Goal: Task Accomplishment & Management: Manage account settings

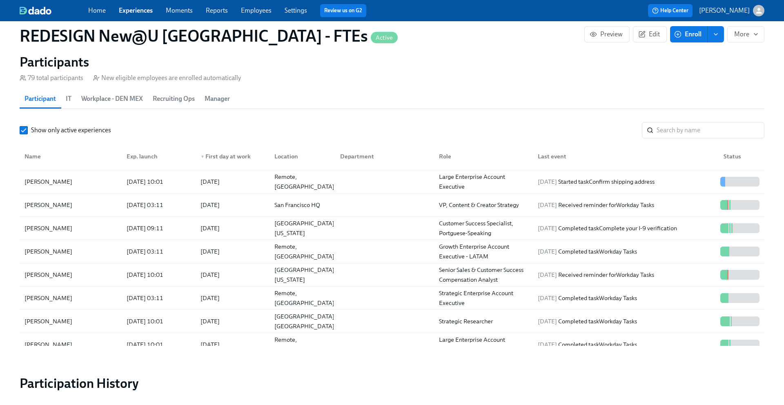
scroll to position [160, 0]
click at [673, 130] on input "search" at bounding box center [711, 130] width 108 height 16
paste input "Youness Housee"
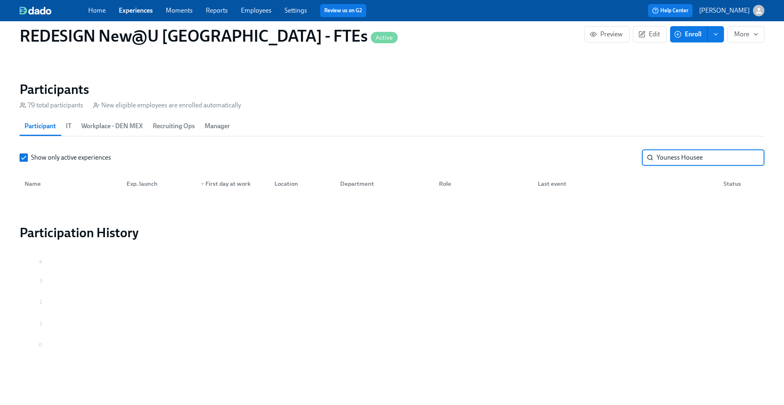
type input "Youness House"
click at [749, 161] on input "Youness House" at bounding box center [711, 157] width 108 height 16
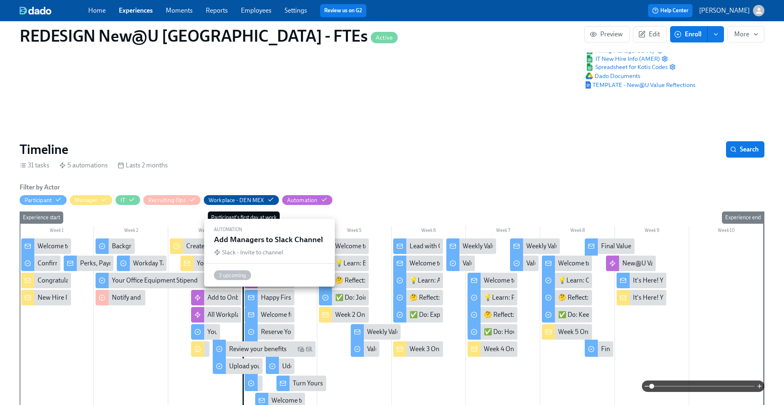
scroll to position [71, 0]
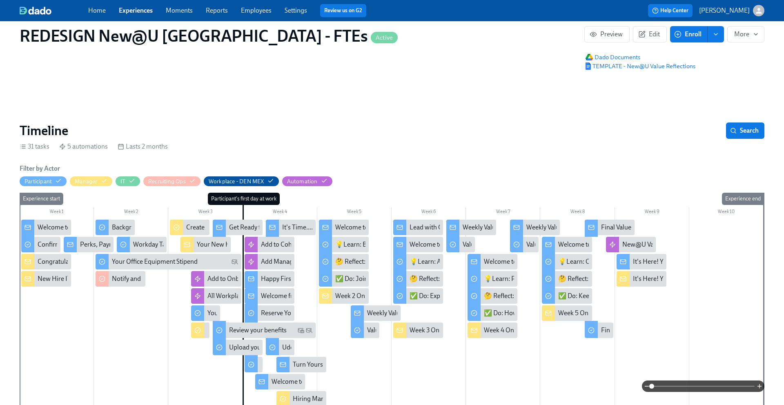
click at [43, 244] on div "Confirm shipping address" at bounding box center [74, 244] width 72 height 9
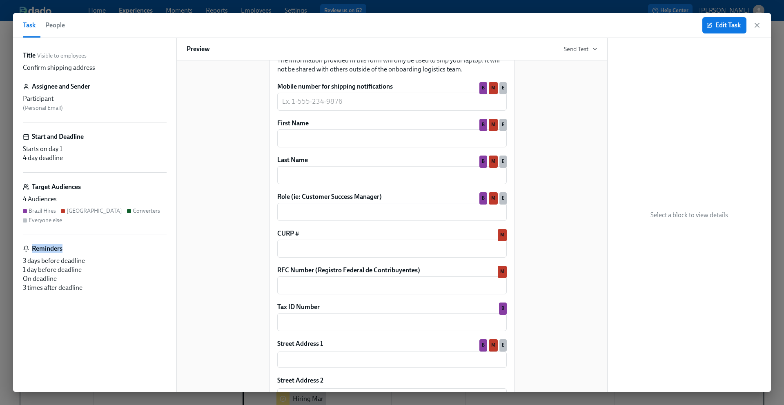
scroll to position [113, 0]
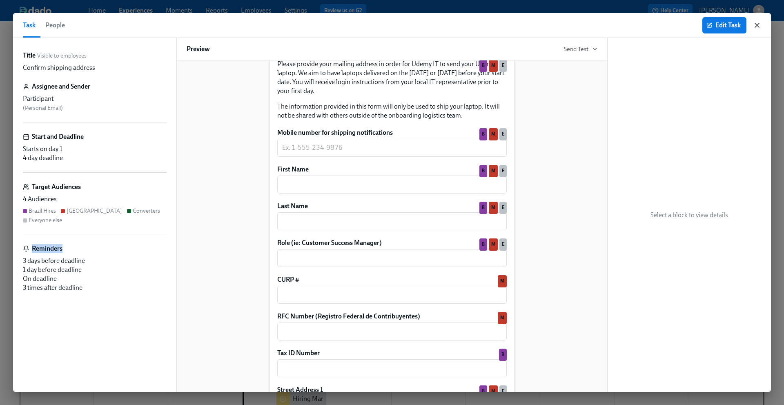
click at [760, 25] on icon "button" at bounding box center [757, 25] width 8 height 8
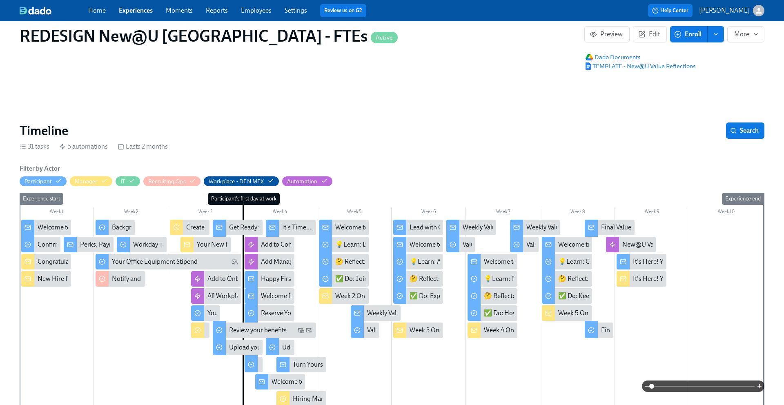
click at [139, 10] on link "Experiences" at bounding box center [136, 11] width 34 height 8
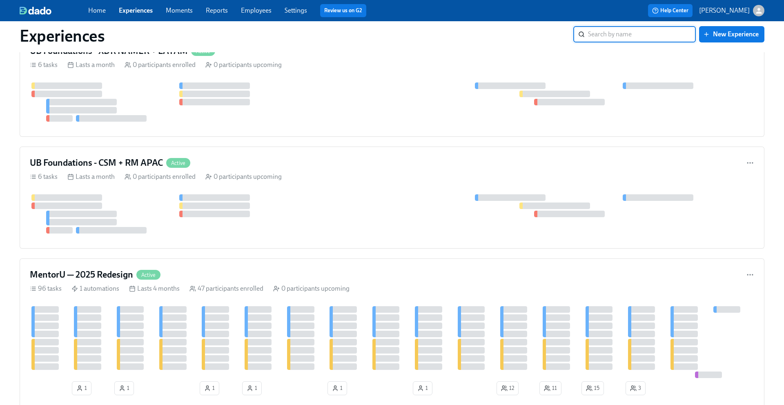
scroll to position [1159, 0]
click at [109, 274] on h4 "MentorU — 2025 Redesign" at bounding box center [81, 275] width 103 height 12
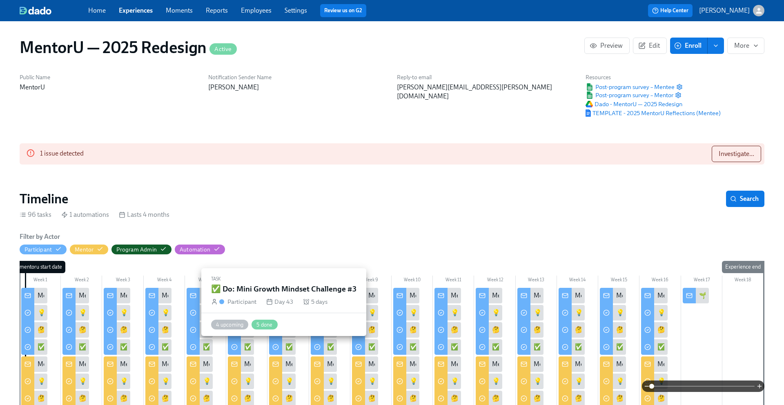
scroll to position [0, 1932]
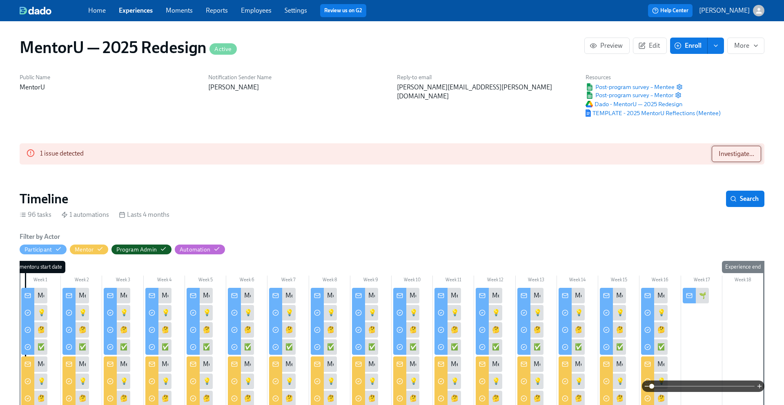
click at [742, 153] on span "Investigate..." at bounding box center [737, 154] width 36 height 8
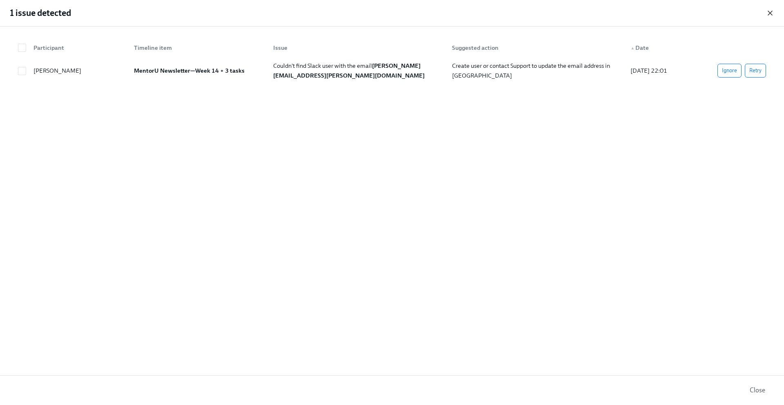
click at [770, 14] on icon "button" at bounding box center [770, 13] width 8 height 8
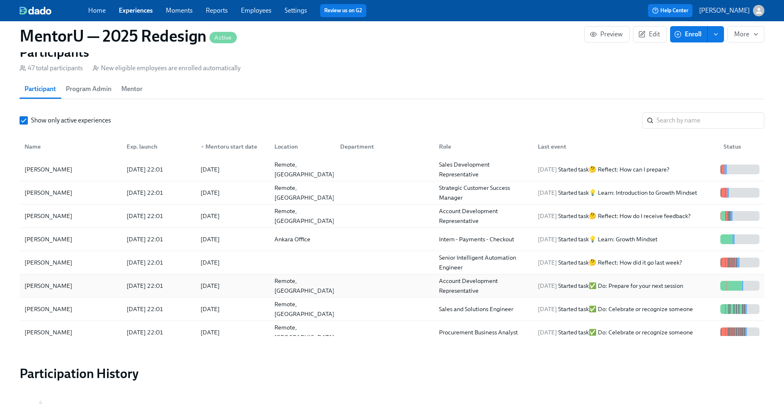
scroll to position [712, 0]
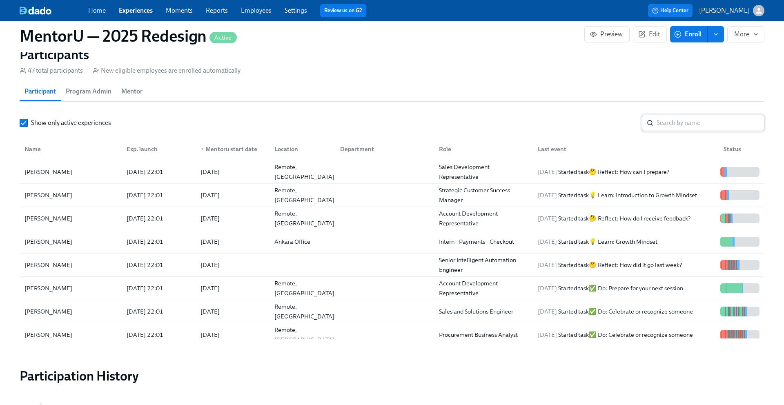
click at [672, 123] on input "search" at bounding box center [711, 123] width 108 height 16
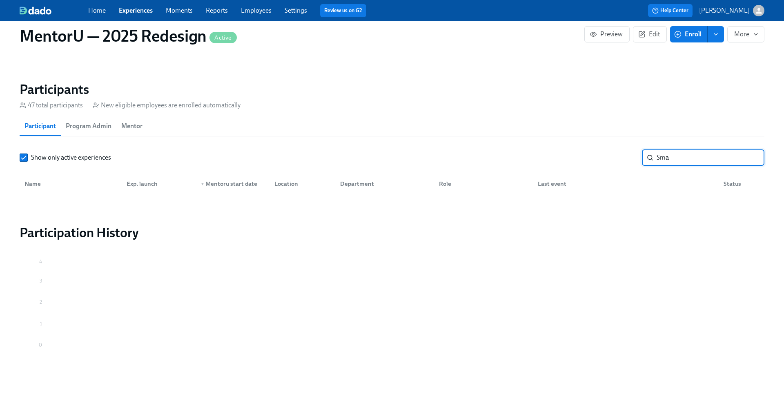
scroll to position [677, 0]
type input "S"
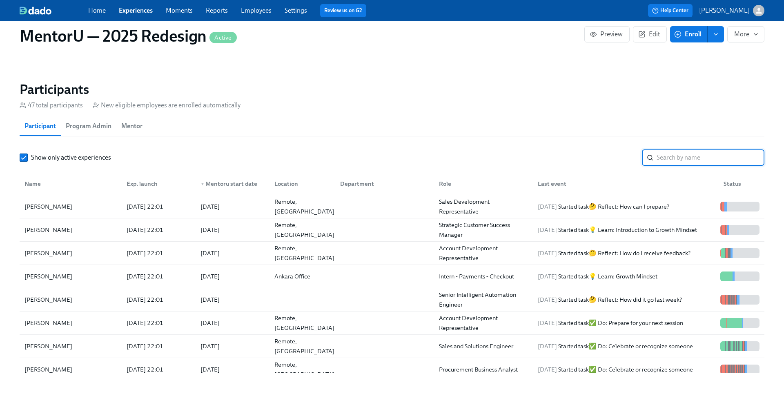
scroll to position [712, 0]
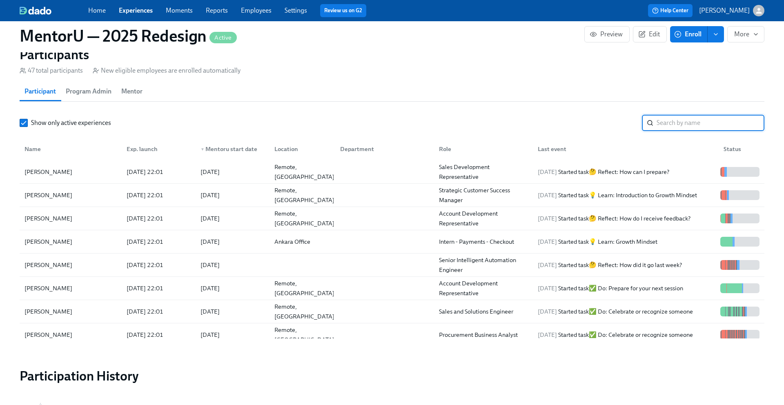
click at [132, 90] on span "Mentor" at bounding box center [131, 91] width 21 height 11
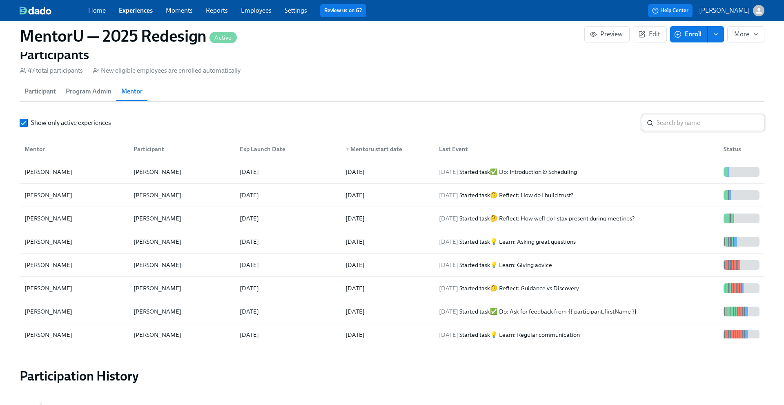
click at [683, 127] on input "search" at bounding box center [711, 123] width 108 height 16
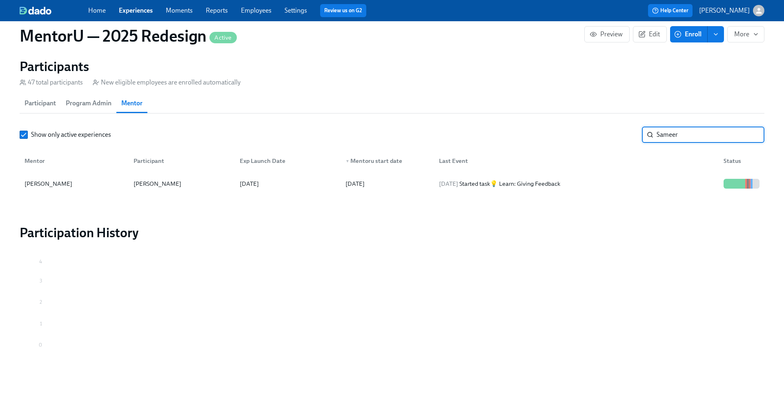
scroll to position [700, 0]
type input "Sameer"
click at [63, 182] on div "[PERSON_NAME]" at bounding box center [48, 184] width 54 height 10
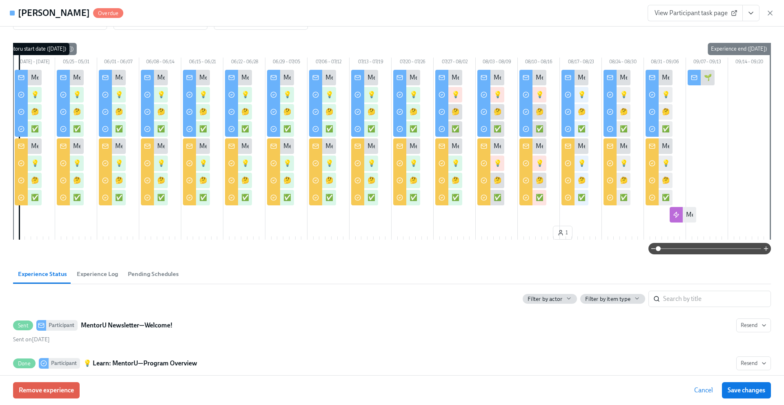
scroll to position [30, 0]
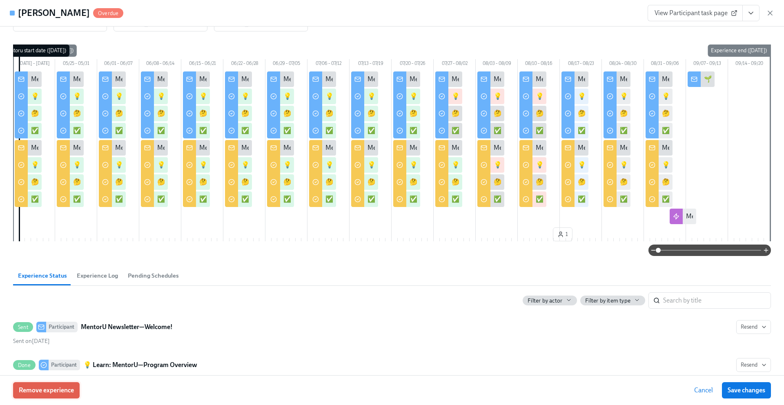
click at [44, 391] on span "Remove experience" at bounding box center [46, 390] width 55 height 8
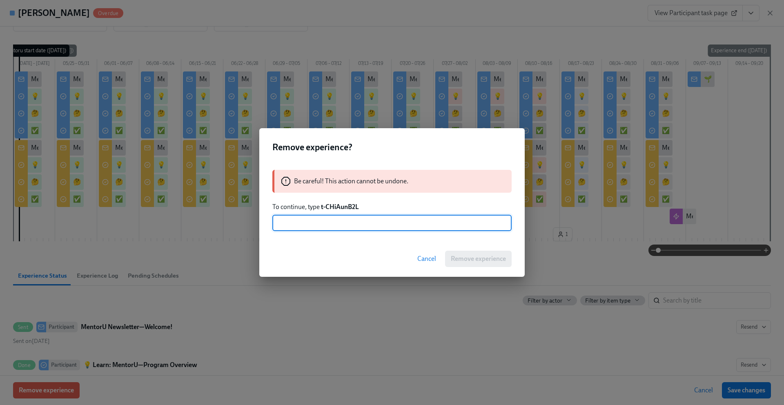
click at [314, 228] on input "text" at bounding box center [391, 223] width 239 height 16
type input "t-CHiAunB2L"
click at [483, 262] on span "Remove experience" at bounding box center [478, 259] width 55 height 8
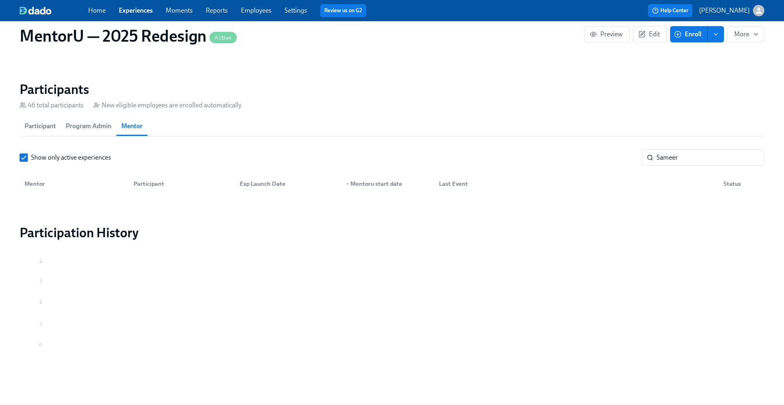
scroll to position [0, 3864]
click at [46, 125] on span "Participant" at bounding box center [39, 125] width 31 height 11
click at [695, 156] on input "Sameer" at bounding box center [711, 157] width 108 height 16
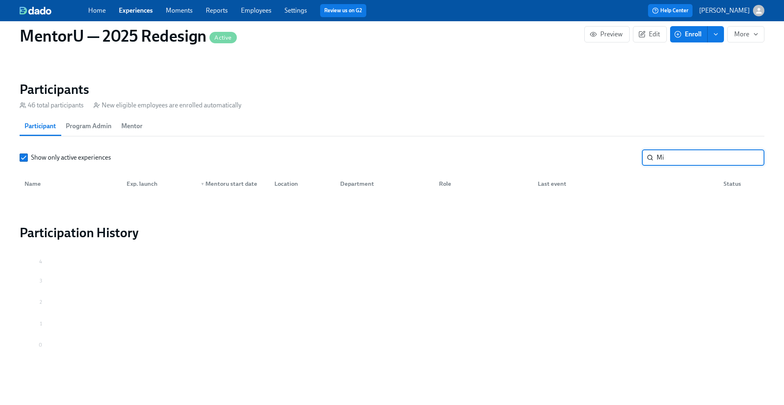
type input "M"
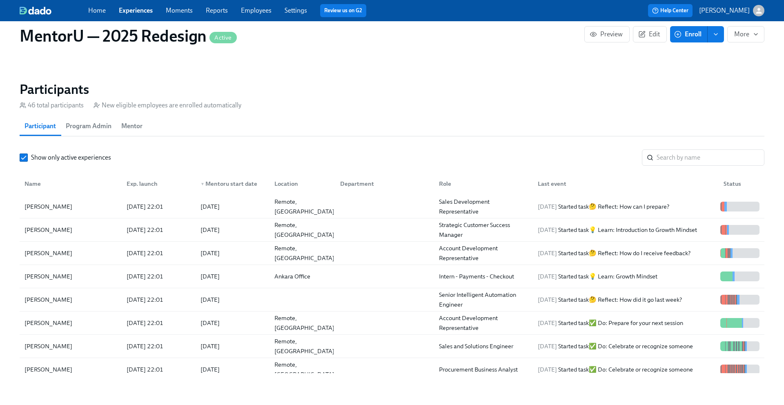
click at [129, 126] on span "Mentor" at bounding box center [131, 125] width 21 height 11
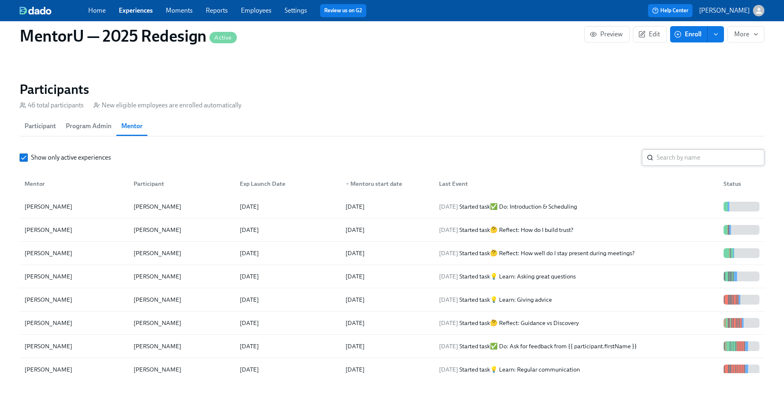
click at [694, 162] on input "search" at bounding box center [711, 157] width 108 height 16
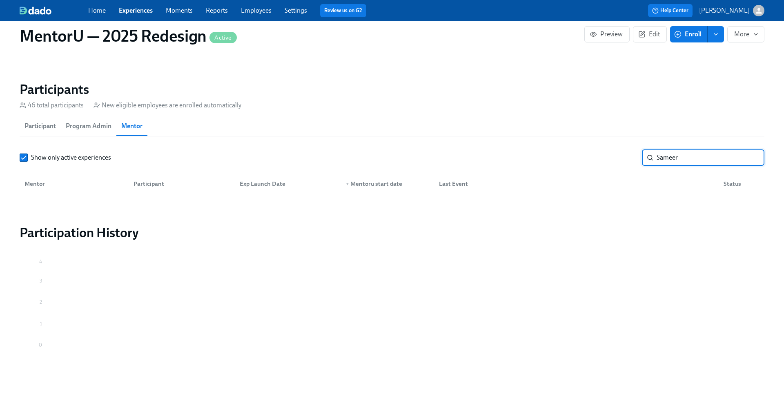
type input "Samee"
click at [753, 158] on input "Samee" at bounding box center [711, 157] width 108 height 16
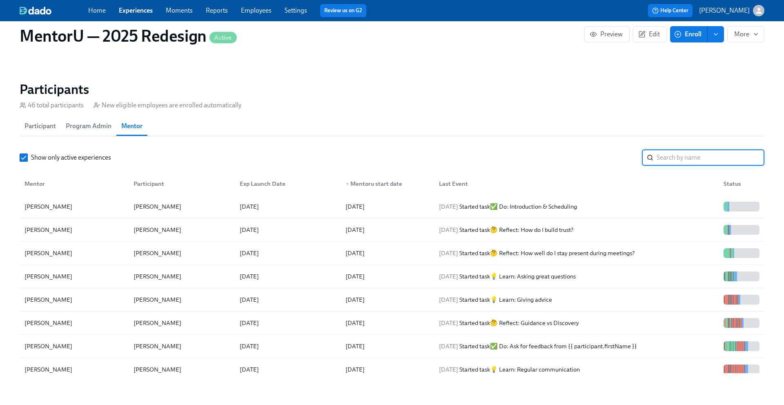
click at [39, 125] on span "Participant" at bounding box center [39, 125] width 31 height 11
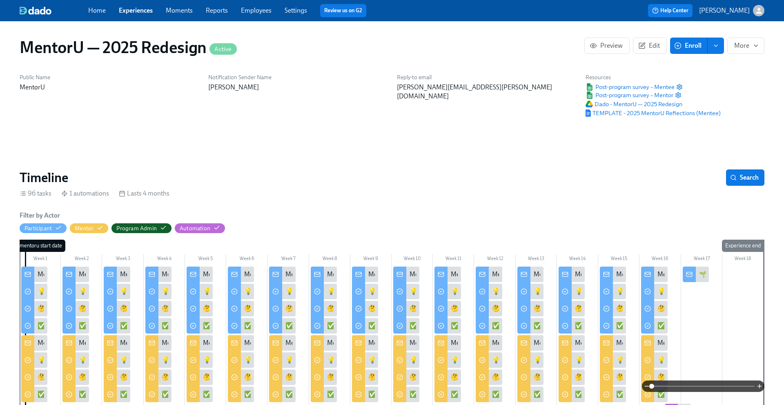
click at [97, 13] on link "Home" at bounding box center [97, 11] width 18 height 8
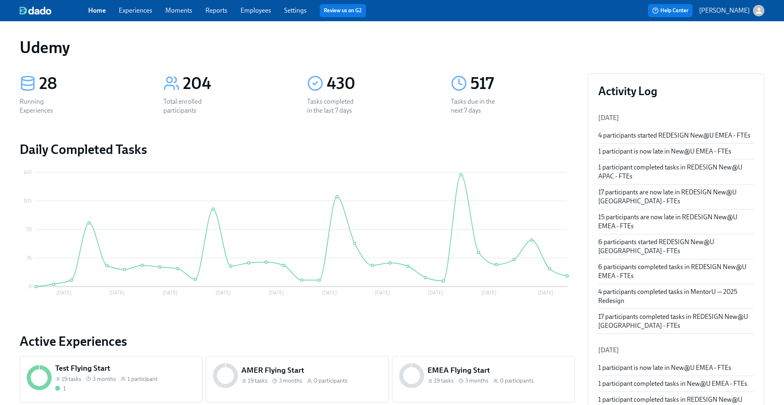
click at [134, 9] on link "Experiences" at bounding box center [135, 11] width 33 height 8
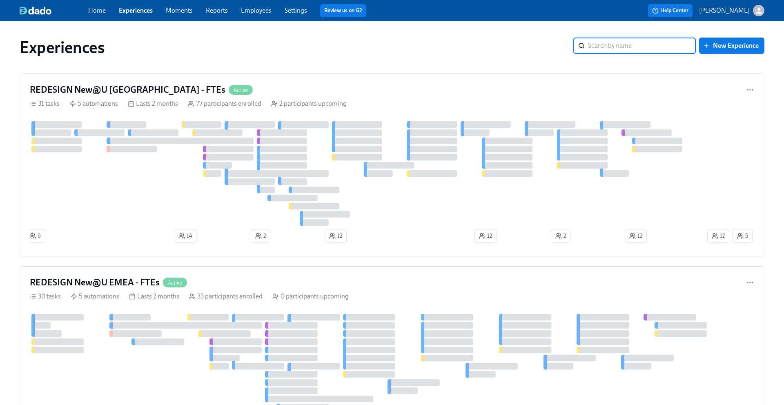
click at [603, 47] on input "search" at bounding box center [642, 46] width 108 height 16
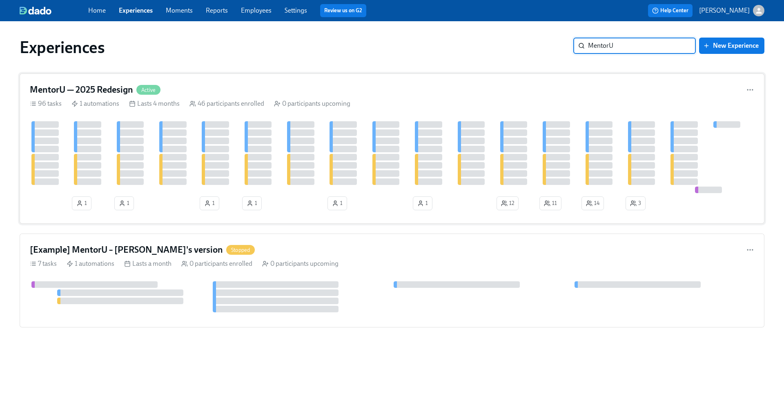
type input "MentorU"
click at [112, 88] on h4 "MentorU — 2025 Redesign" at bounding box center [81, 90] width 103 height 12
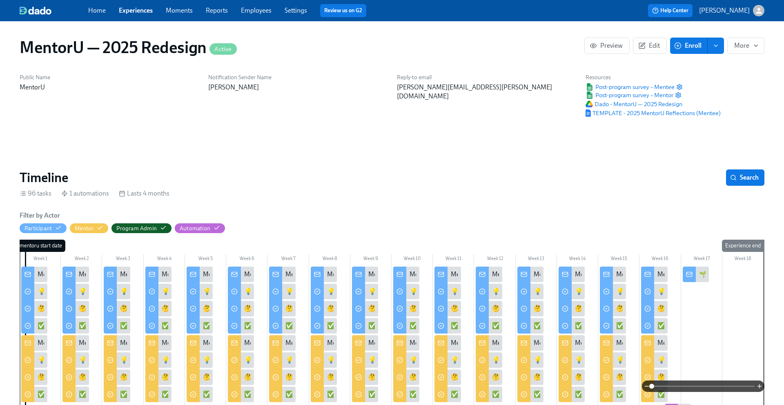
click at [95, 12] on link "Home" at bounding box center [97, 11] width 18 height 8
